Goal: Use online tool/utility: Utilize a website feature to perform a specific function

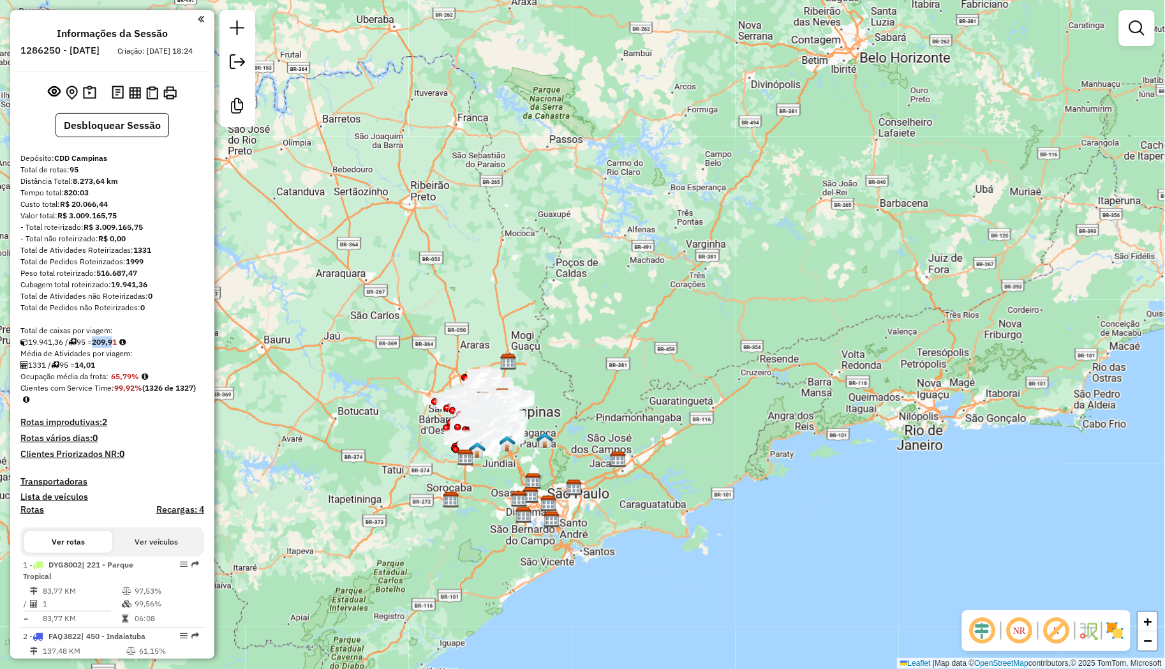
drag, startPoint x: 99, startPoint y: 354, endPoint x: 123, endPoint y: 354, distance: 23.6
click at [123, 348] on div "19.941,36 / 95 = 209,91" at bounding box center [112, 341] width 184 height 11
click at [117, 347] on strong "209,91" at bounding box center [104, 342] width 25 height 10
click at [71, 174] on strong "95" at bounding box center [74, 170] width 9 height 10
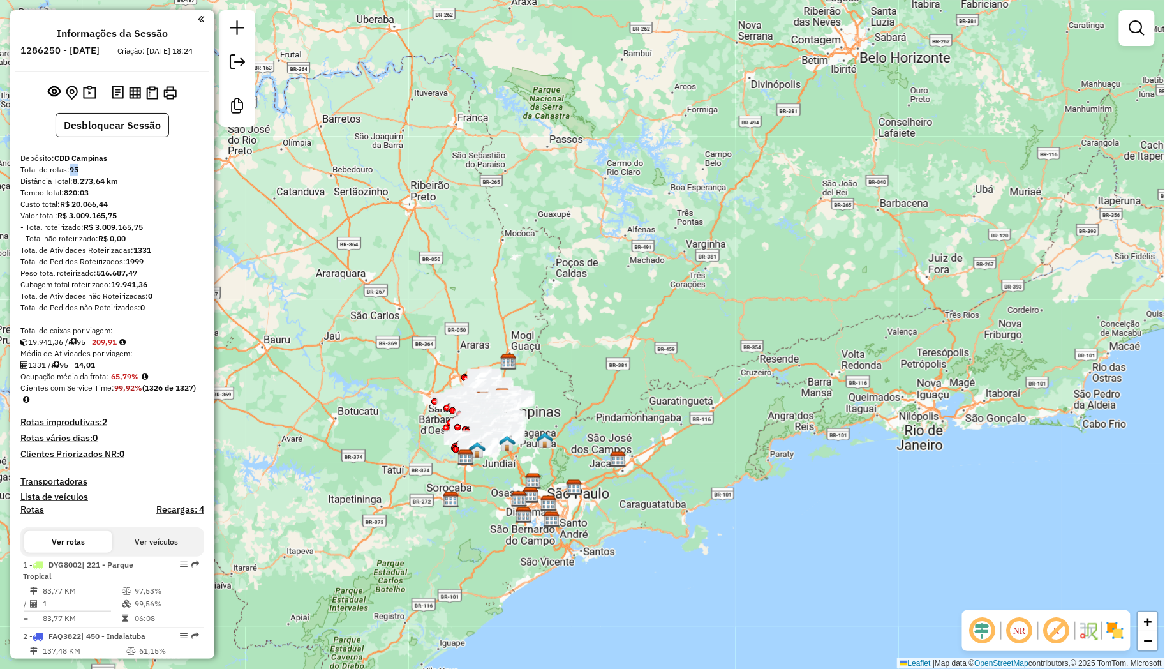
copy strong "95"
drag, startPoint x: 112, startPoint y: 294, endPoint x: 120, endPoint y: 294, distance: 8.3
click at [120, 290] on div "Cubagem total roteirizado: 19.941,36" at bounding box center [112, 284] width 184 height 11
click at [120, 289] on strong "19.941,36" at bounding box center [129, 285] width 36 height 10
drag, startPoint x: 115, startPoint y: 294, endPoint x: 155, endPoint y: 294, distance: 40.2
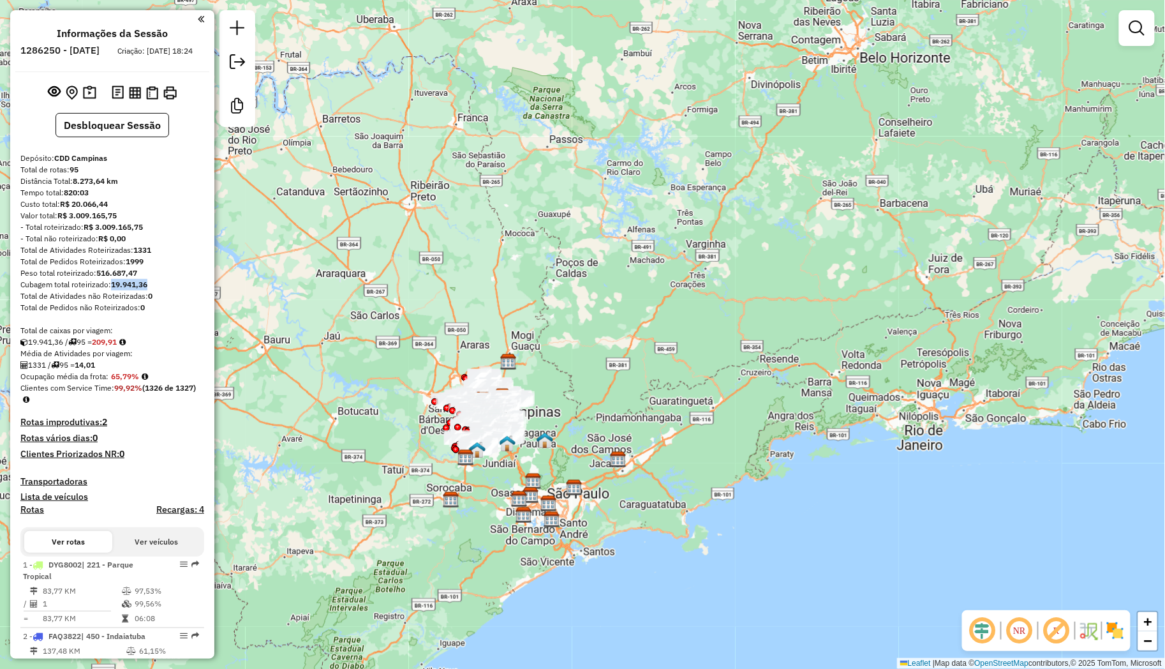
click at [155, 290] on div "Cubagem total roteirizado: 19.941,36" at bounding box center [112, 284] width 184 height 11
copy strong "19.941,36"
click at [144, 255] on strong "1331" at bounding box center [142, 250] width 18 height 10
copy strong "1331"
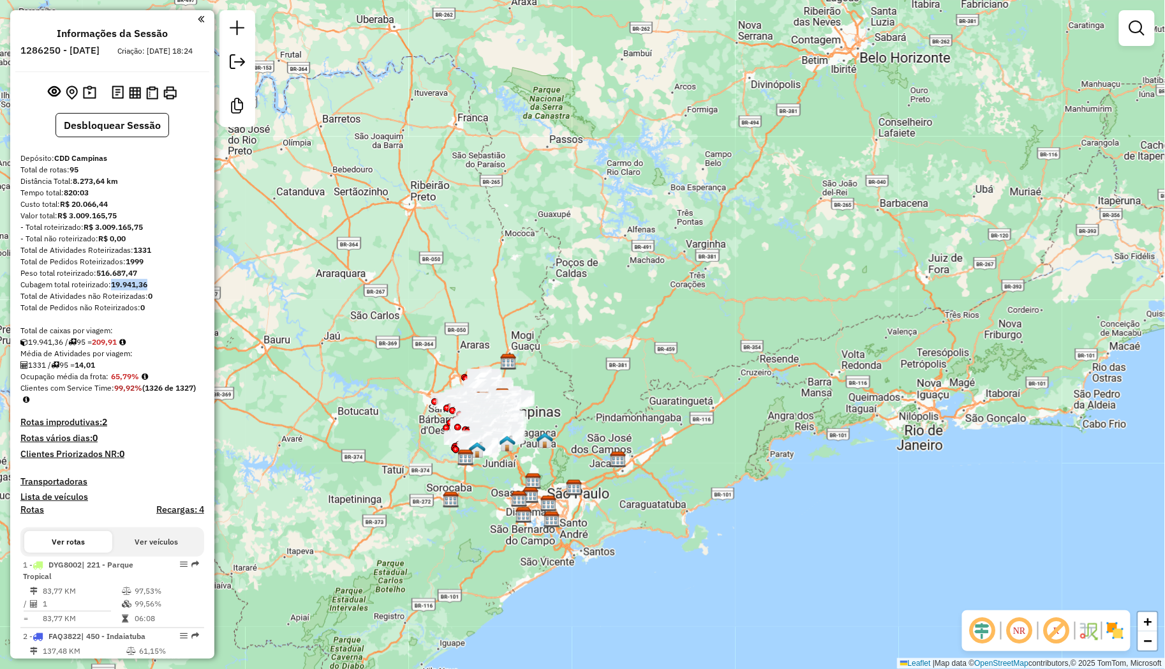
drag, startPoint x: 113, startPoint y: 298, endPoint x: 154, endPoint y: 298, distance: 41.5
click at [154, 290] on div "Cubagem total roteirizado: 19.941,36" at bounding box center [112, 284] width 184 height 11
copy strong "19.941,36"
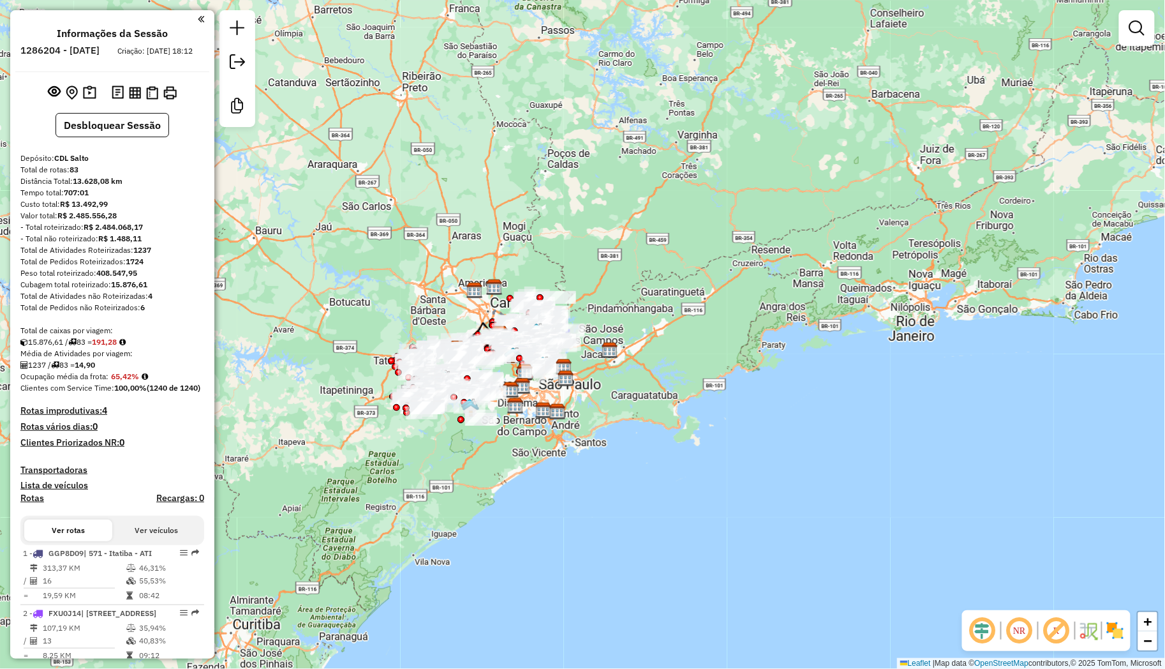
scroll to position [59, 0]
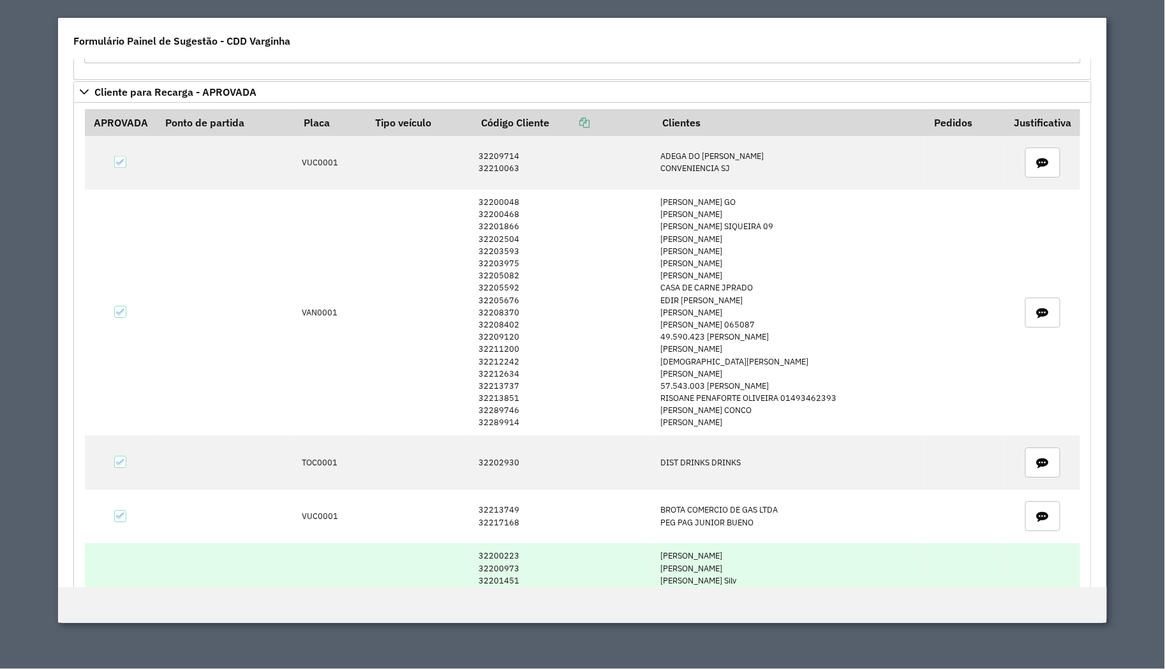
scroll to position [3007, 0]
